Goal: Communication & Community: Answer question/provide support

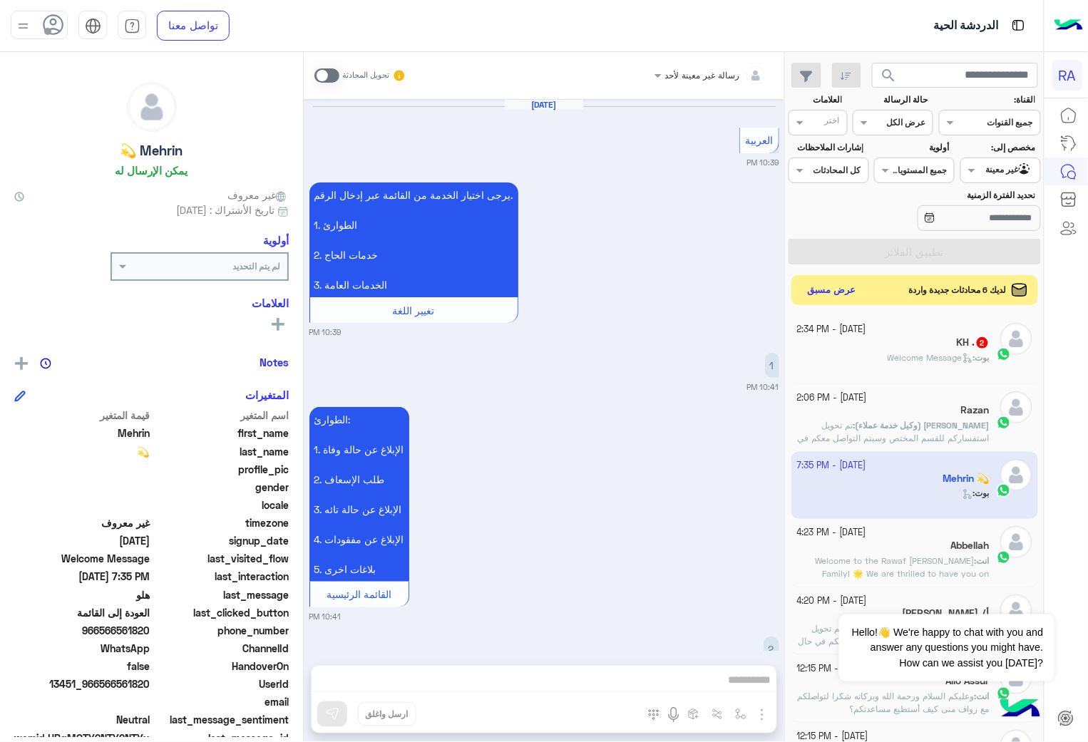
scroll to position [2730, 0]
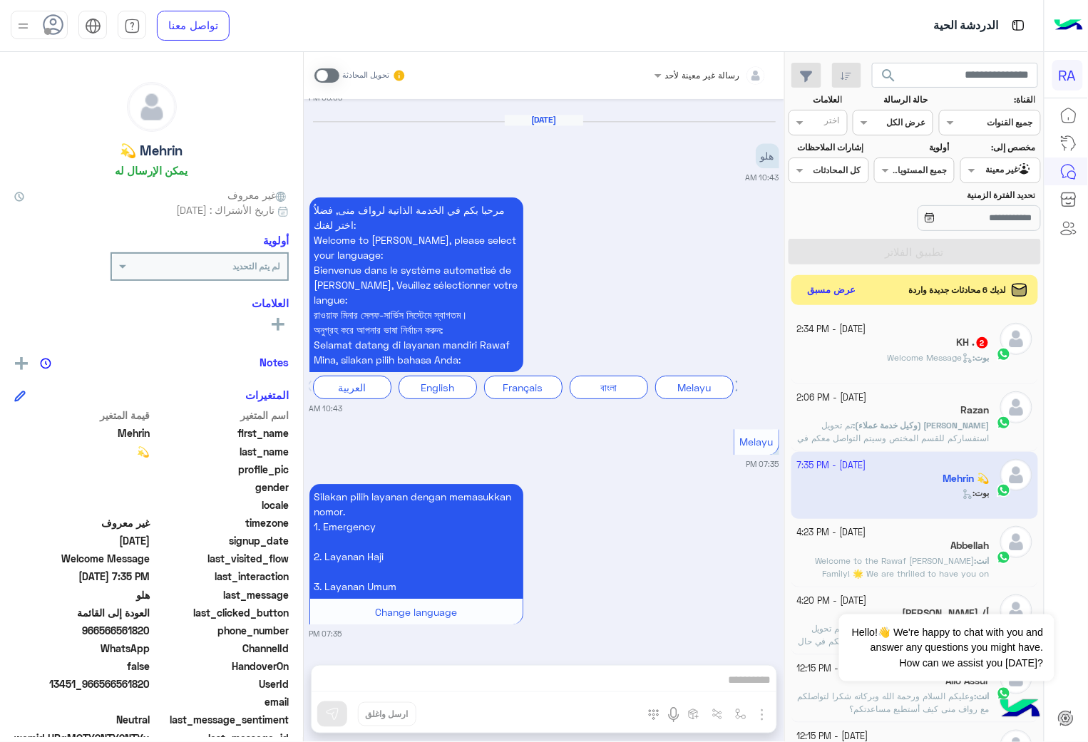
click at [818, 297] on button "عرض مسبق" at bounding box center [832, 290] width 60 height 19
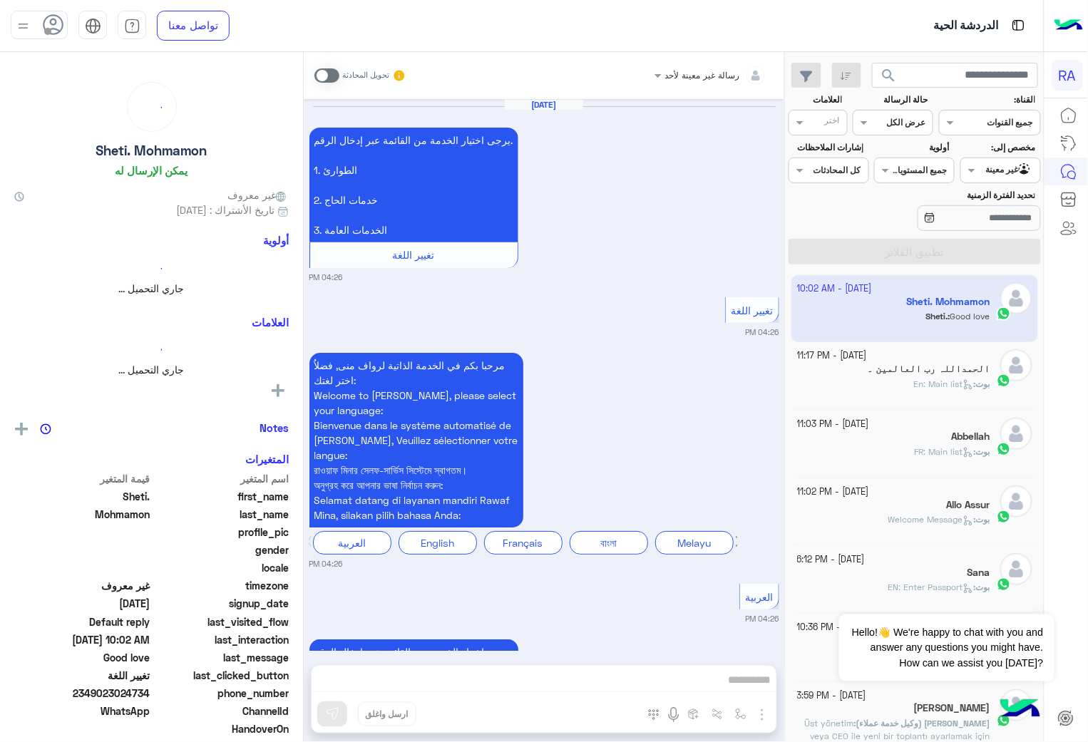
scroll to position [3310, 0]
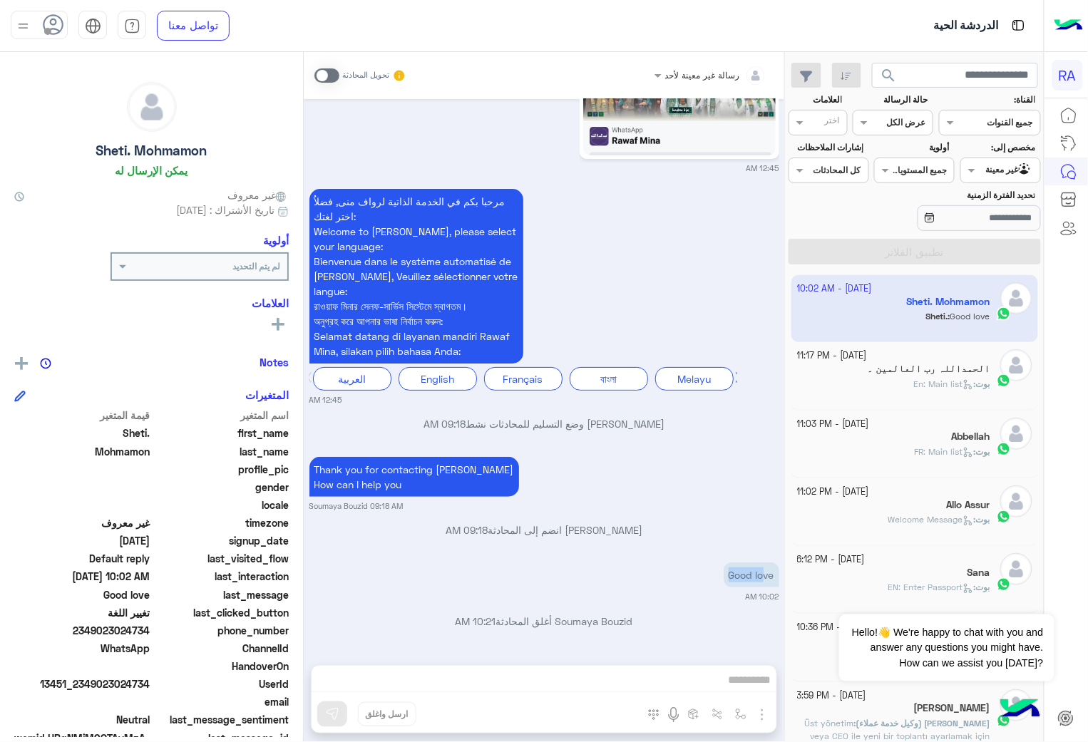
drag, startPoint x: 721, startPoint y: 572, endPoint x: 763, endPoint y: 561, distance: 42.9
click at [763, 561] on div "Good love 10:02 AM" at bounding box center [544, 580] width 470 height 43
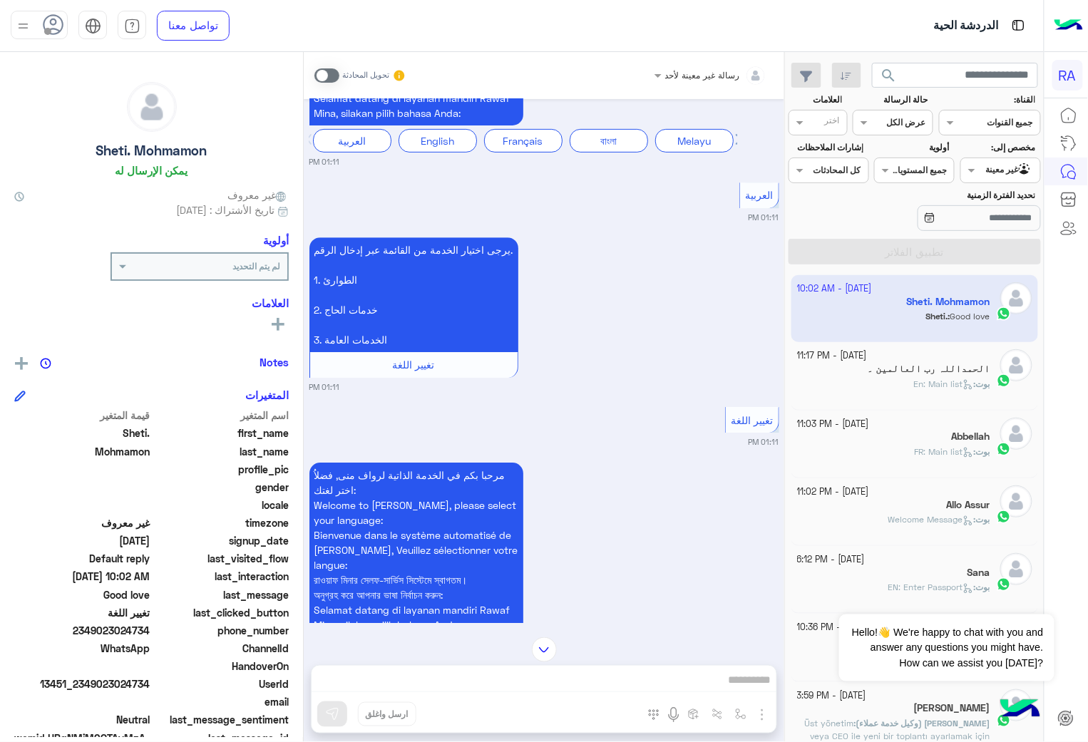
scroll to position [1505, 0]
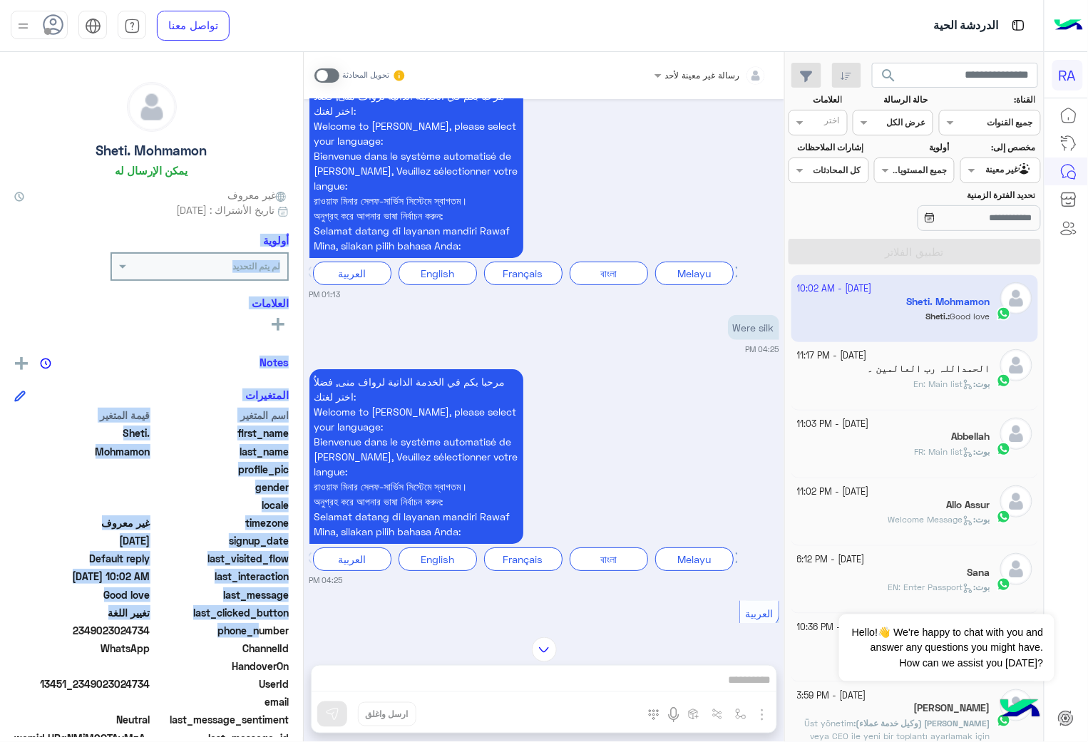
drag, startPoint x: 303, startPoint y: 229, endPoint x: 236, endPoint y: 423, distance: 205.8
click at [258, 602] on mat-drawer "Sheti. Mohmamon يمكن الإرسال له غير معروف تاريخ الأشتراك : [DATE] أولوية لم يتم…" at bounding box center [152, 400] width 304 height 696
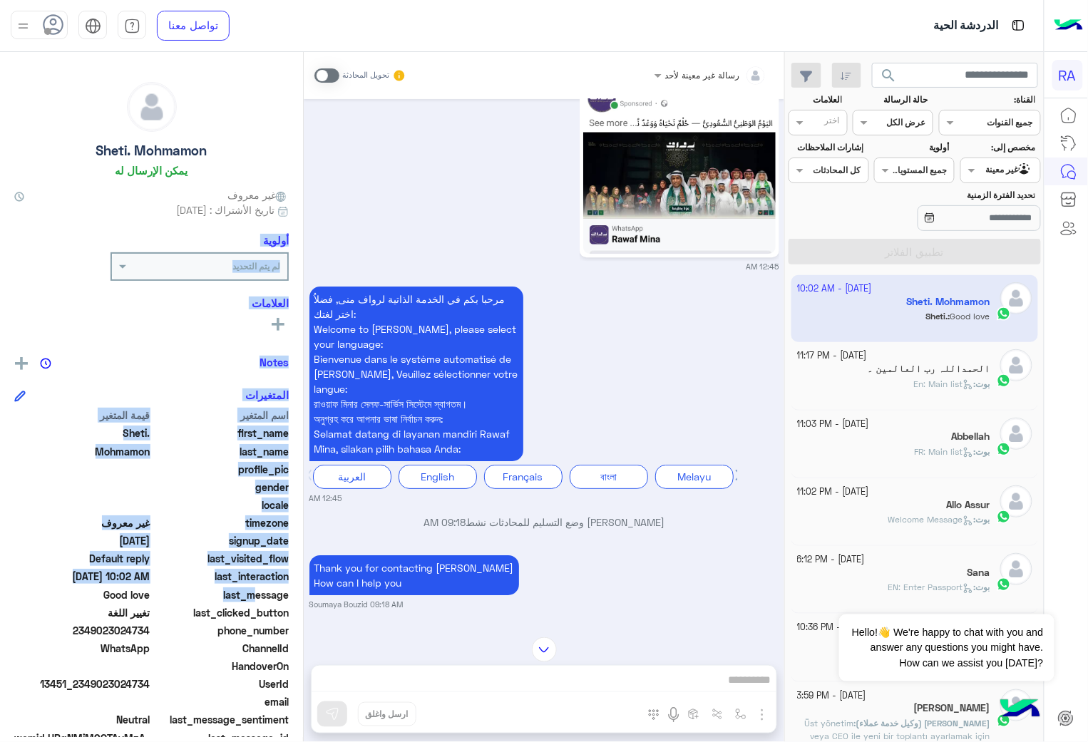
scroll to position [6302, 0]
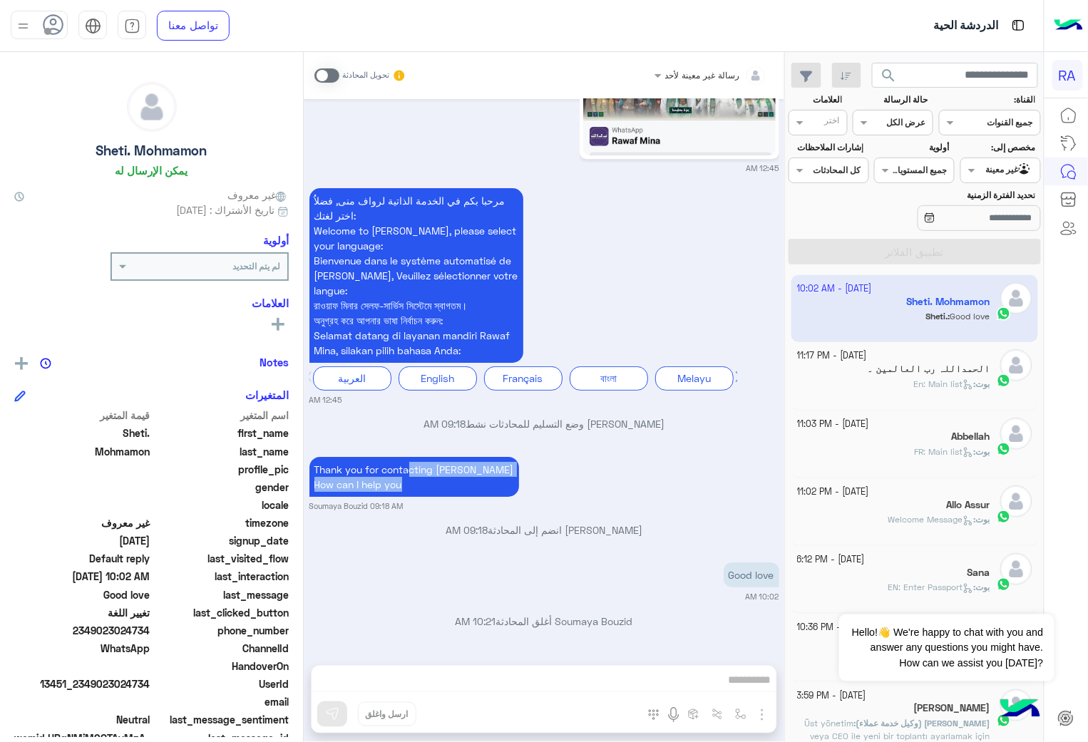
drag, startPoint x: 412, startPoint y: 475, endPoint x: 505, endPoint y: 445, distance: 97.4
click at [586, 479] on div "Thank you for contacting [PERSON_NAME] How can I help you [PERSON_NAME] 09:18 AM" at bounding box center [544, 482] width 470 height 58
click at [381, 459] on p "Thank you for contacting [PERSON_NAME] How can I help you" at bounding box center [414, 477] width 210 height 40
click at [381, 461] on p "Thank you for contacting [PERSON_NAME] How can I help you" at bounding box center [414, 477] width 210 height 40
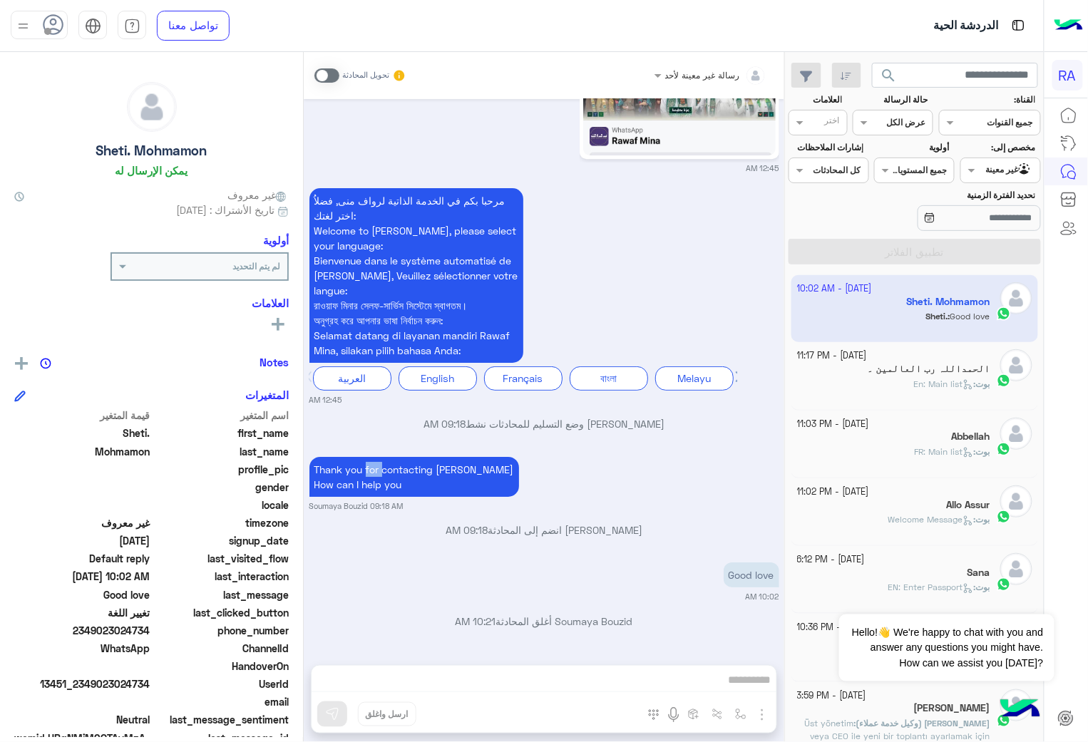
click at [381, 461] on p "Thank you for contacting [PERSON_NAME] How can I help you" at bounding box center [414, 477] width 210 height 40
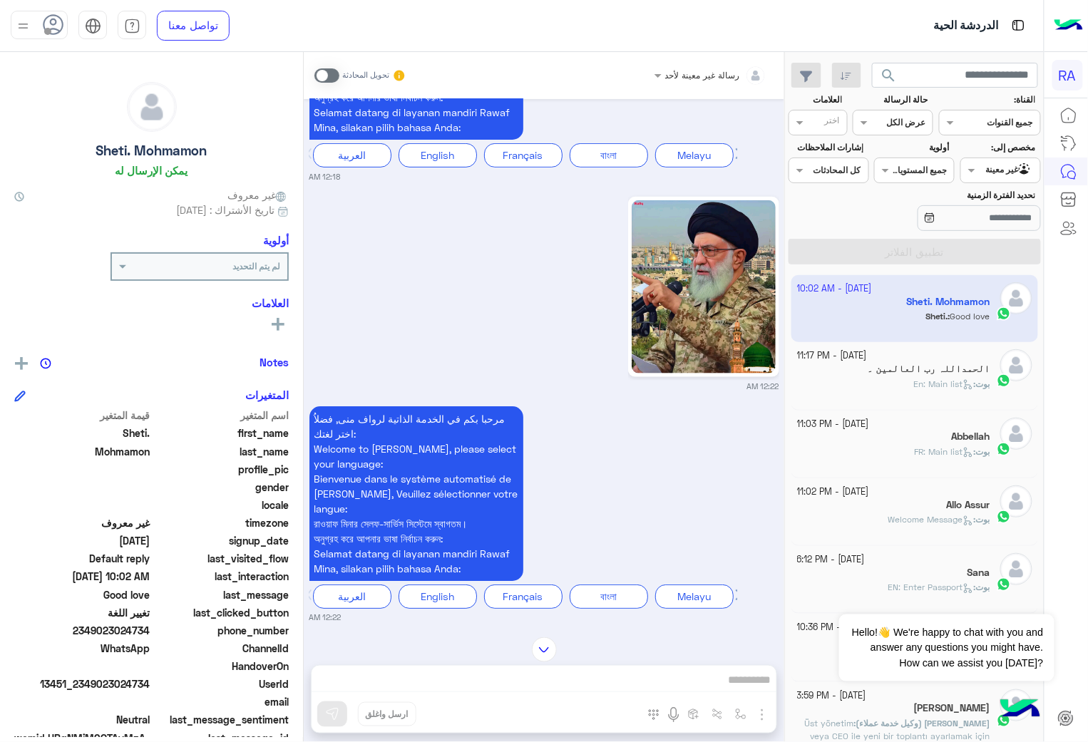
scroll to position [5273, 0]
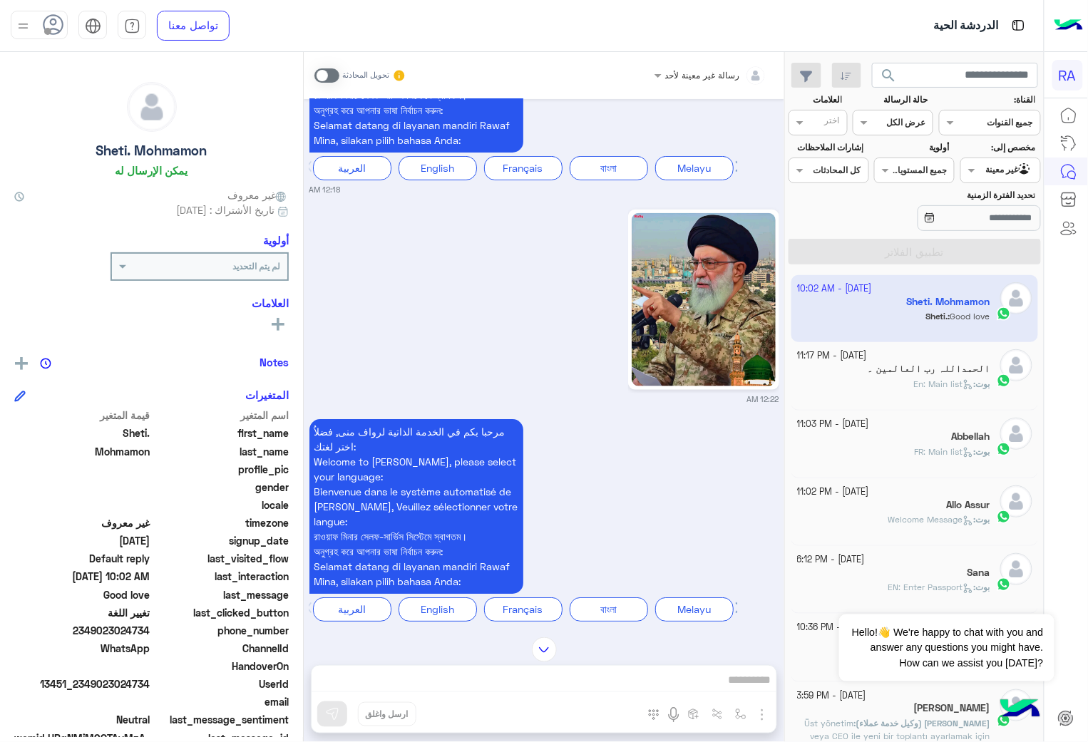
click at [111, 678] on span "13451_2349023024734" at bounding box center [82, 683] width 136 height 15
click at [107, 684] on span "13451_2349023024734" at bounding box center [82, 683] width 136 height 15
click at [885, 371] on div "الحمداللہ رب العالمین ۔" at bounding box center [893, 370] width 193 height 15
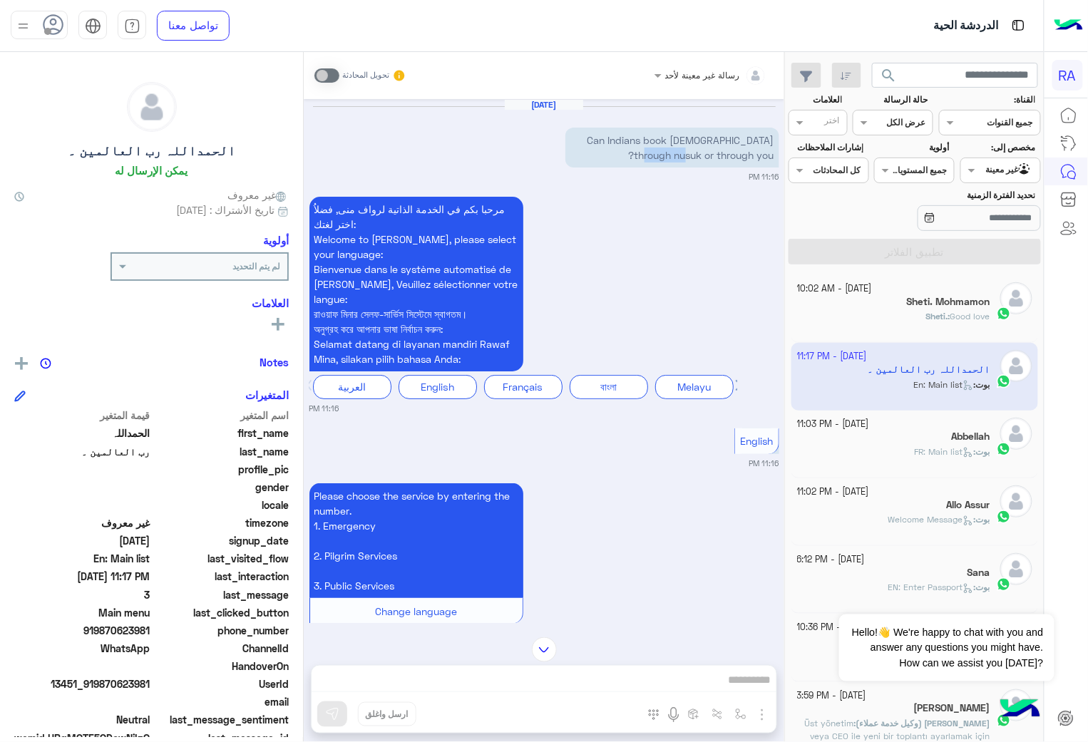
drag, startPoint x: 582, startPoint y: 132, endPoint x: 752, endPoint y: 151, distance: 170.7
click at [752, 151] on p "Can Indians book [DEMOGRAPHIC_DATA] through nusuk or through you?" at bounding box center [672, 148] width 214 height 40
click at [319, 69] on span at bounding box center [326, 75] width 25 height 14
click at [110, 626] on span "919870623981" at bounding box center [82, 630] width 136 height 15
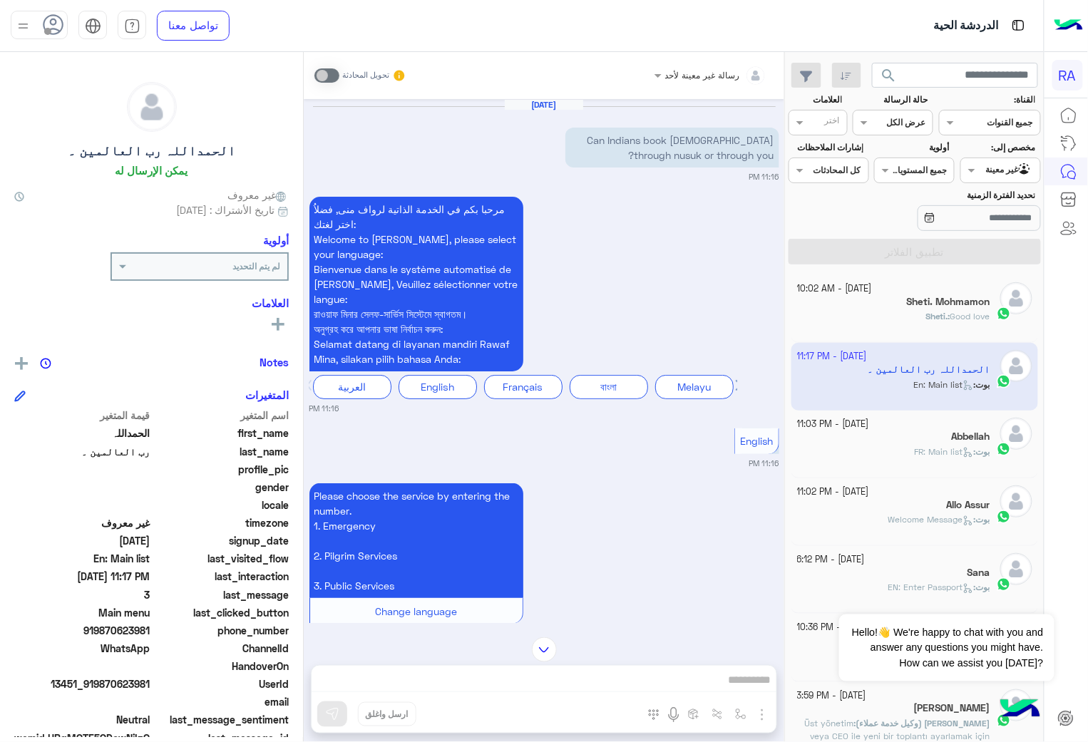
click at [110, 626] on span "919870623981" at bounding box center [82, 630] width 136 height 15
copy span "919870623981"
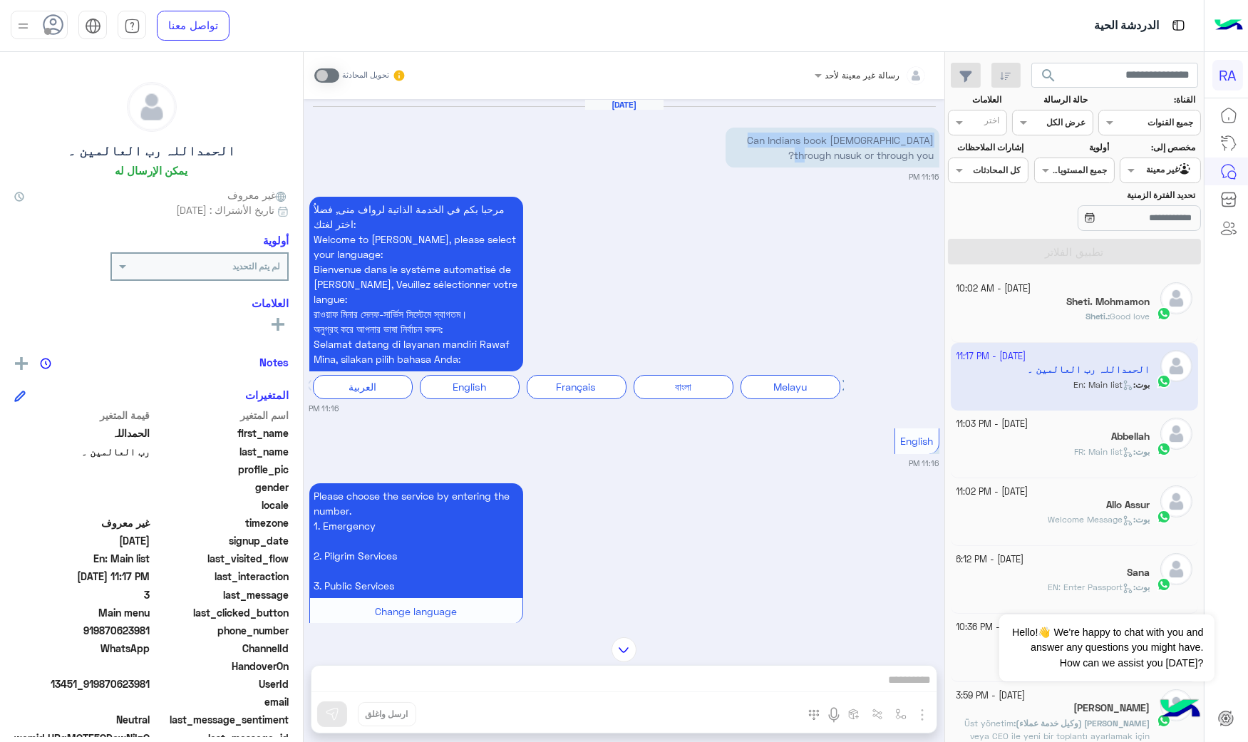
drag, startPoint x: 744, startPoint y: 138, endPoint x: 936, endPoint y: 143, distance: 191.8
click at [936, 143] on p "Can Indians book [DEMOGRAPHIC_DATA] through nusuk or through you?" at bounding box center [833, 148] width 214 height 40
click at [921, 152] on p "Can Indians book [DEMOGRAPHIC_DATA] through nusuk or through you?" at bounding box center [833, 148] width 214 height 40
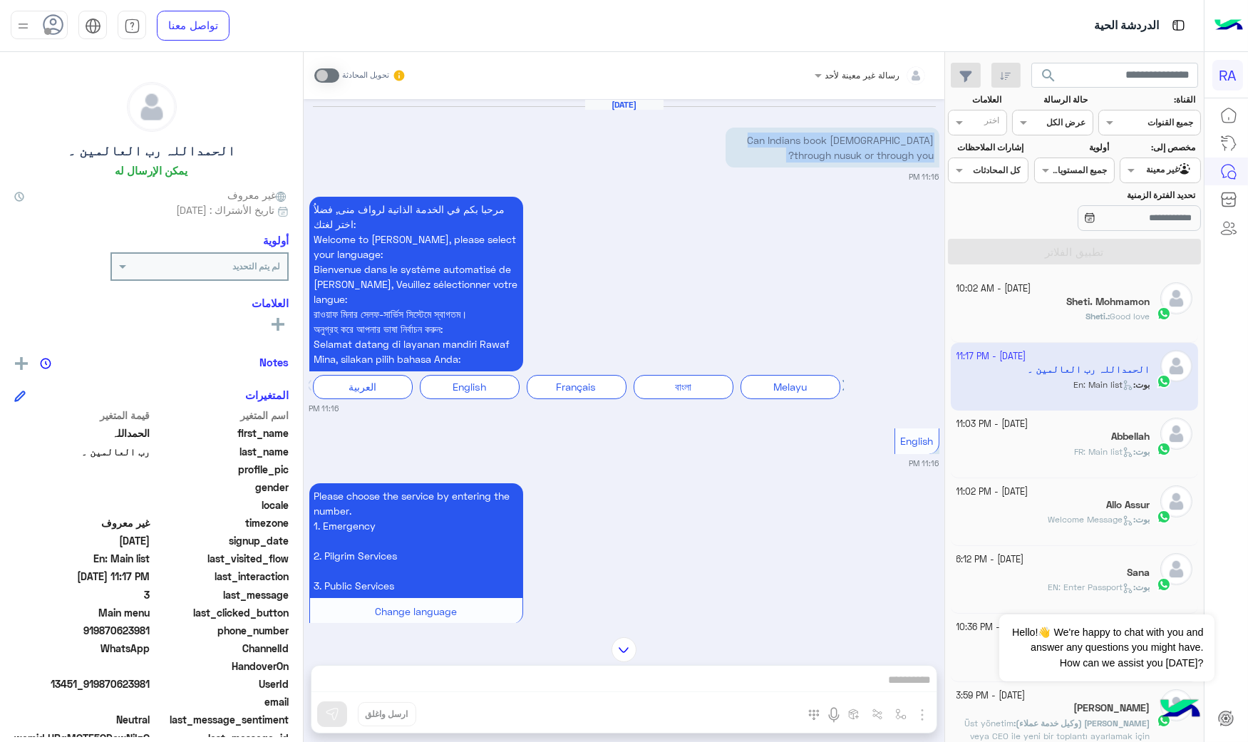
click at [921, 152] on p "Can Indians book [DEMOGRAPHIC_DATA] through nusuk or through you?" at bounding box center [833, 148] width 214 height 40
click at [778, 686] on div "رسالة غير معينة لأحد تحويل المحادثة [DATE] Can Indians book [DEMOGRAPHIC_DATA] …" at bounding box center [624, 400] width 641 height 696
click at [342, 75] on small "تحويل المحادثة" at bounding box center [365, 75] width 47 height 11
click at [326, 86] on div "تحويل المحادثة" at bounding box center [360, 76] width 92 height 26
click at [339, 67] on div "تحويل المحادثة" at bounding box center [360, 76] width 92 height 26
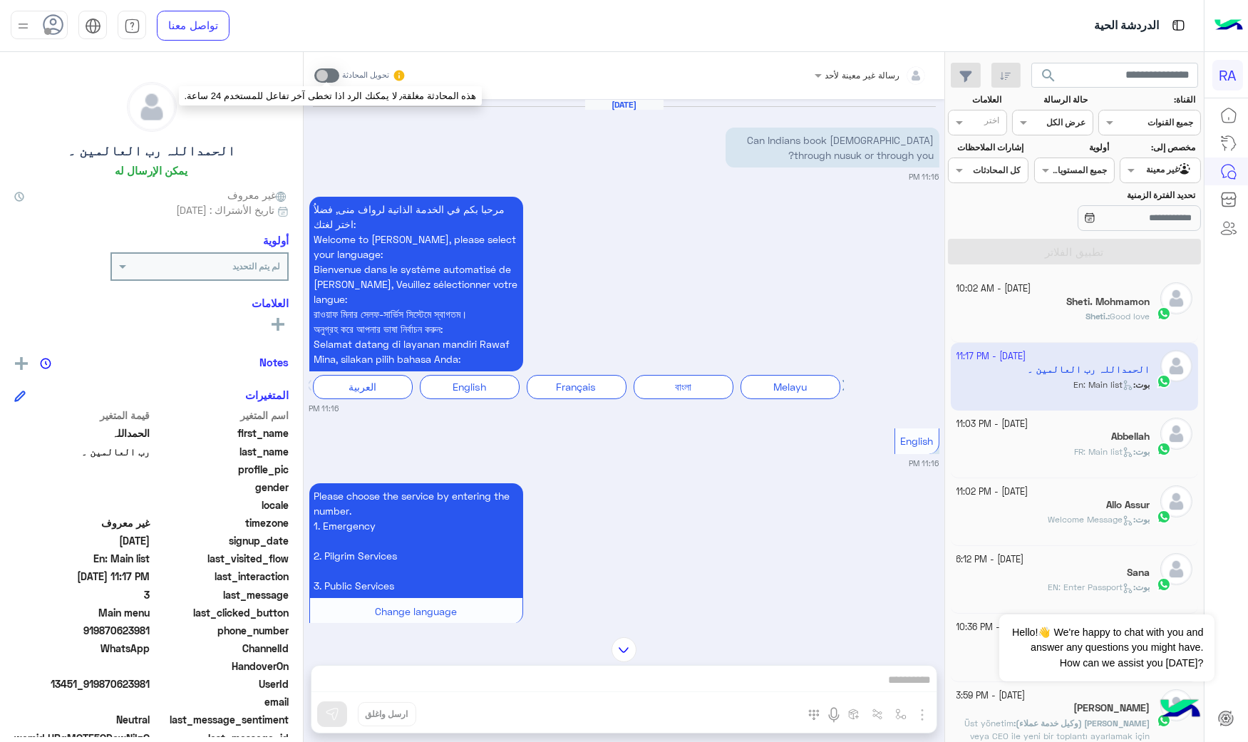
click at [322, 74] on span at bounding box center [326, 75] width 25 height 14
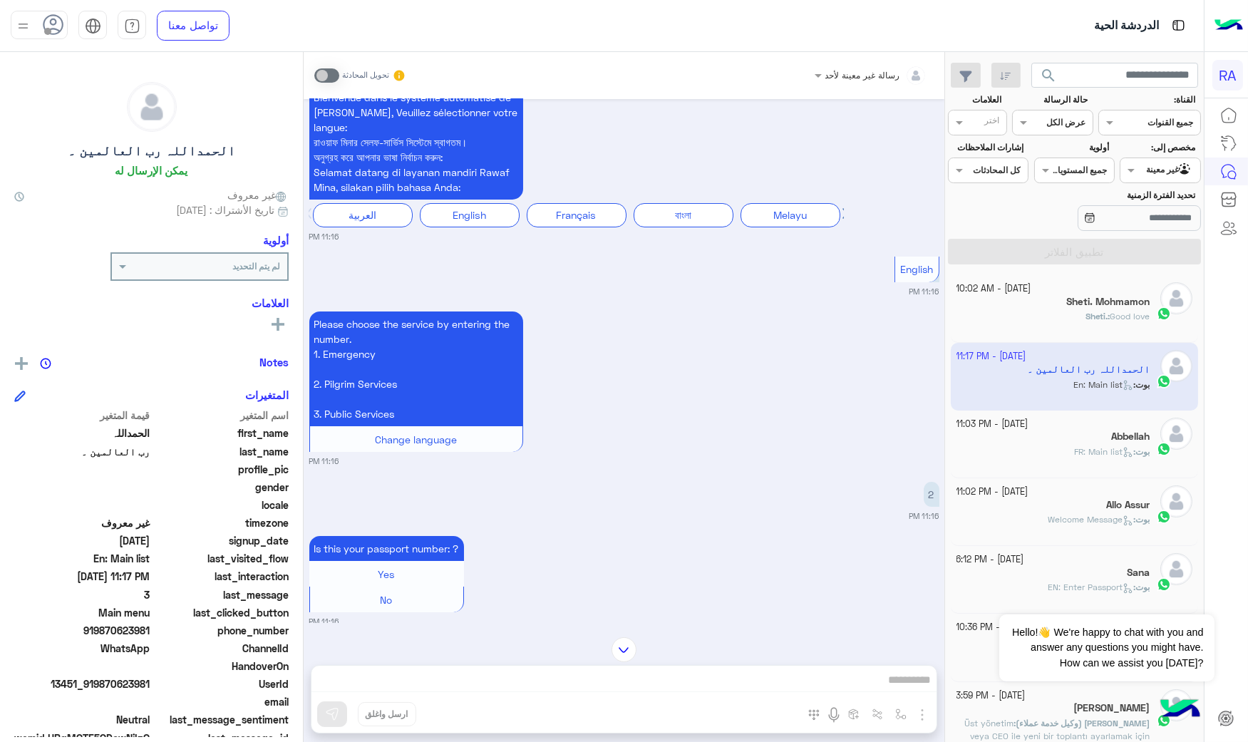
scroll to position [396, 0]
